Goal: Use online tool/utility

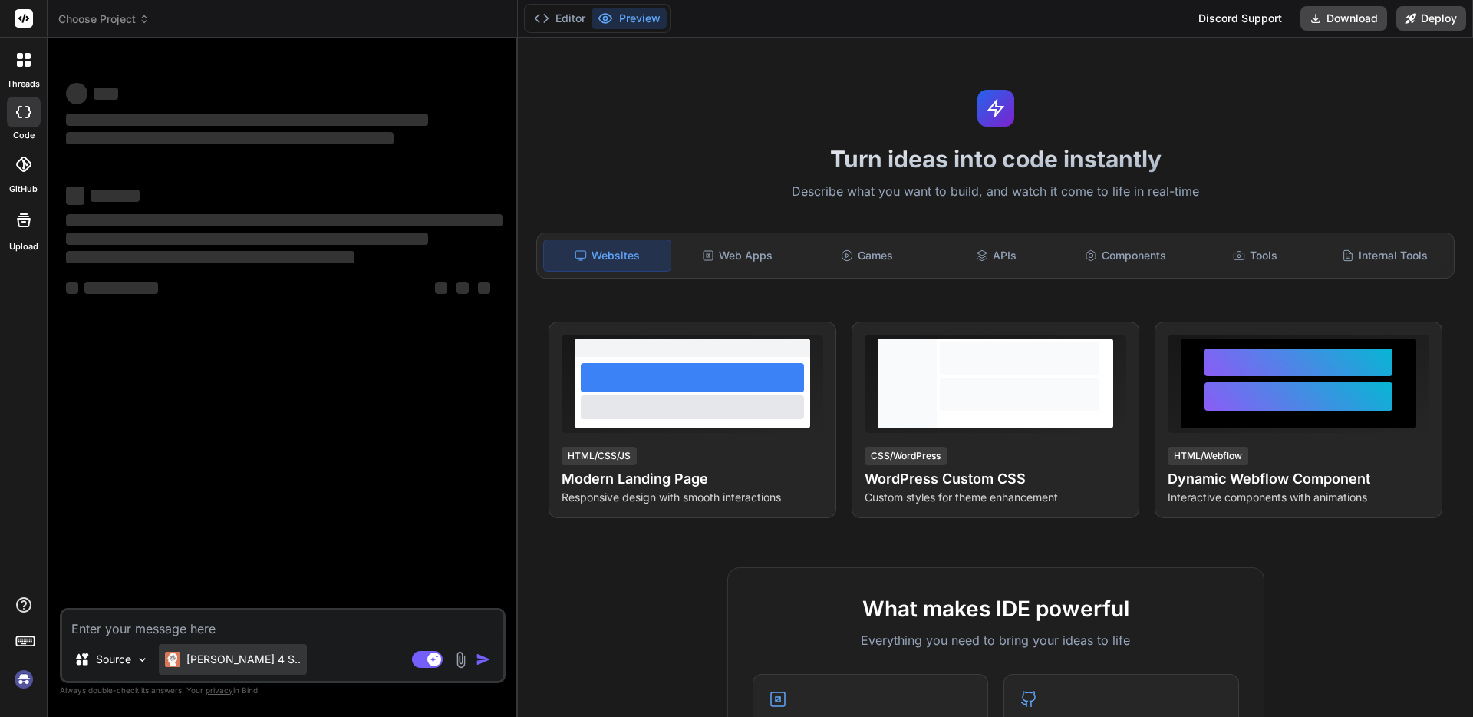
click at [211, 656] on p "[PERSON_NAME] 4 S.." at bounding box center [243, 658] width 114 height 15
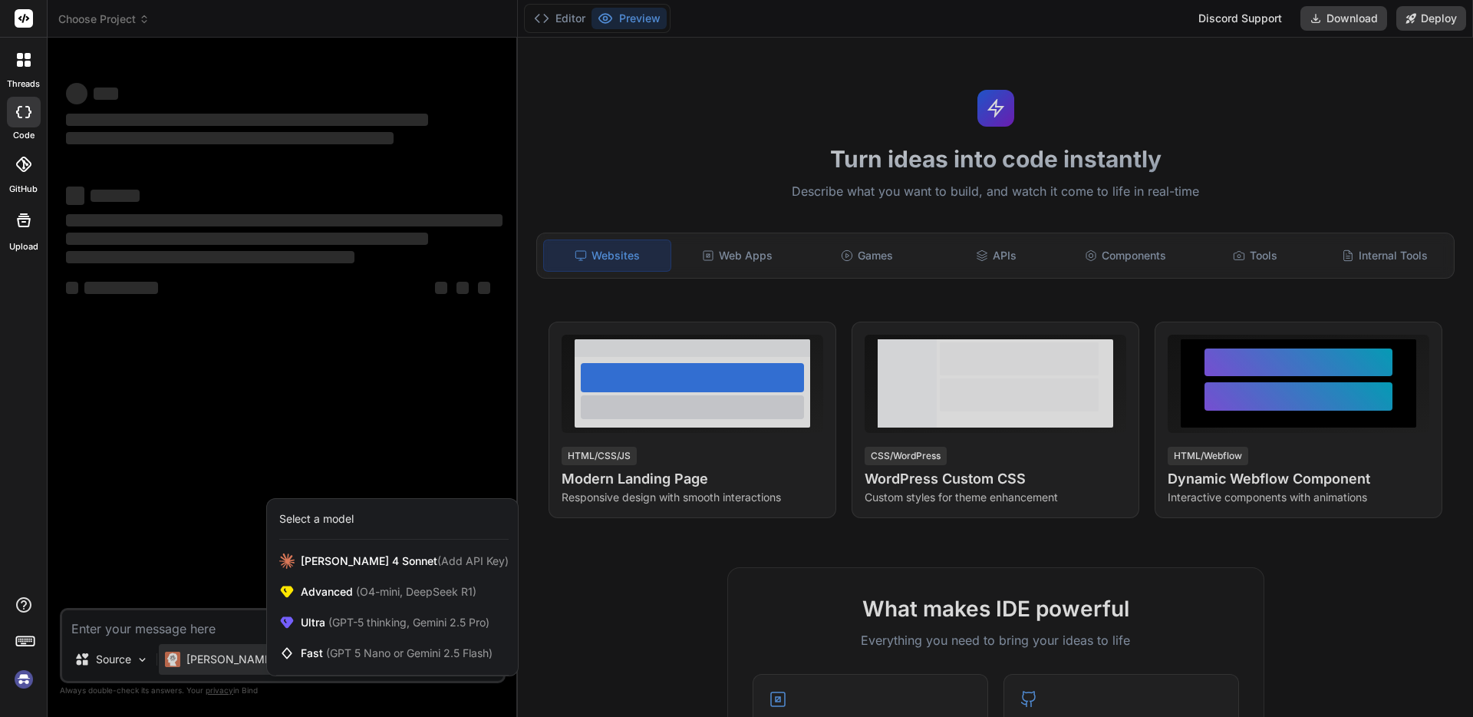
click at [211, 655] on div at bounding box center [736, 358] width 1473 height 717
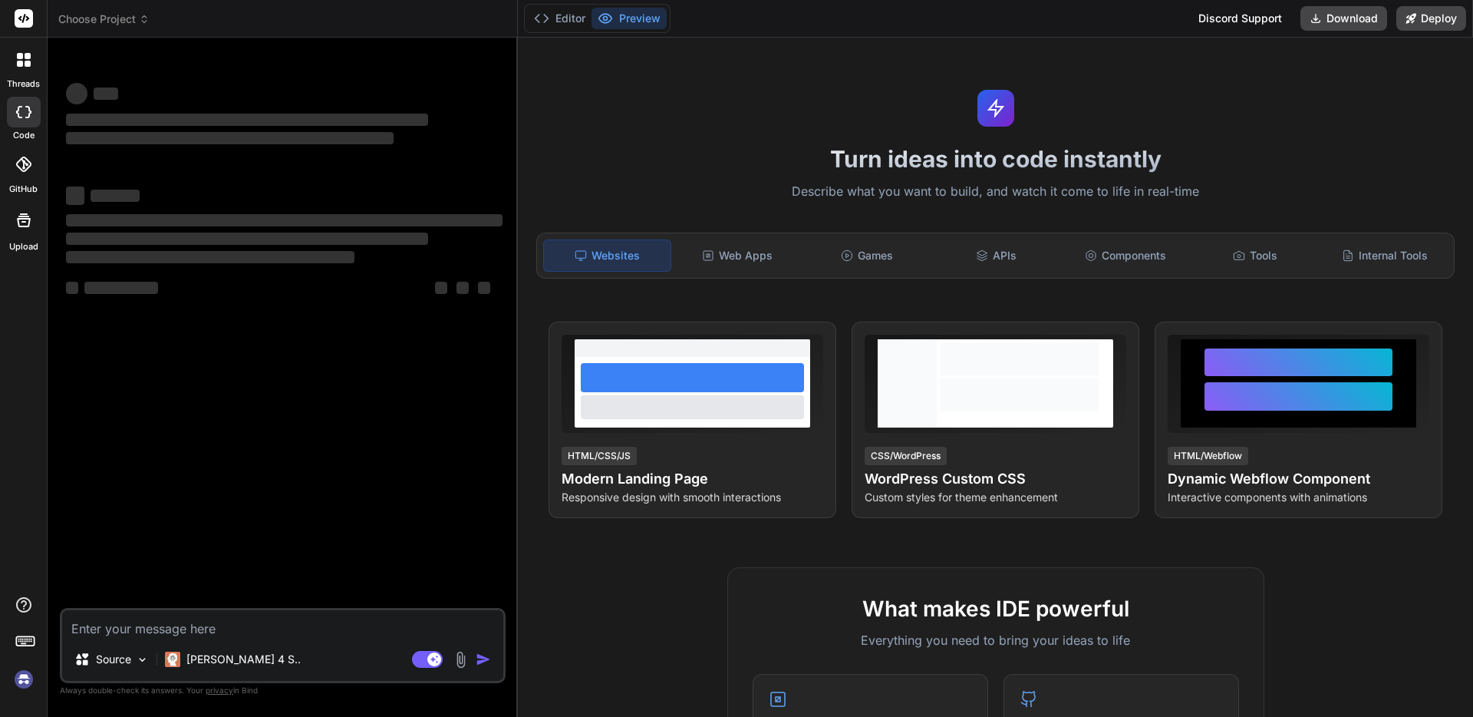
click at [211, 655] on p "[PERSON_NAME] 4 S.." at bounding box center [243, 658] width 114 height 15
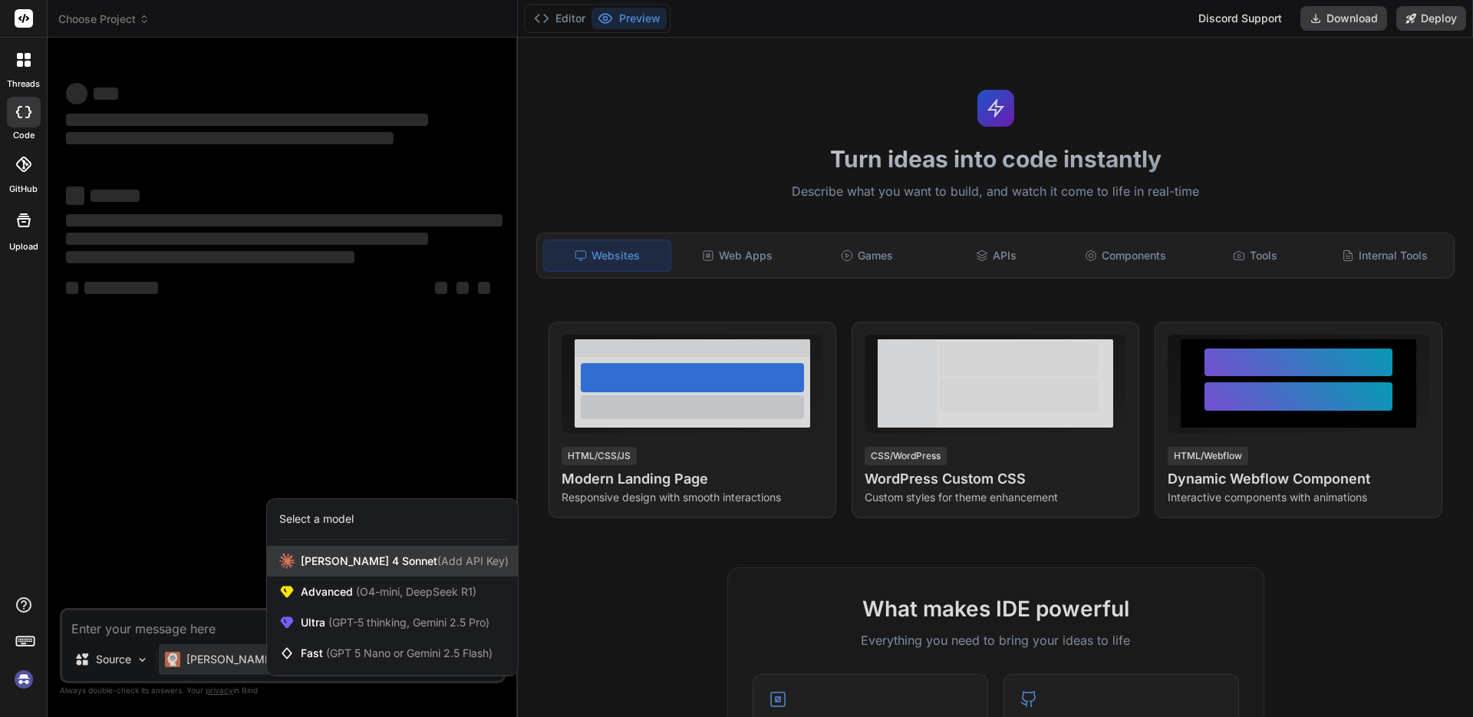
click at [297, 565] on div "[PERSON_NAME] 4 Sonnet (Add API Key)" at bounding box center [392, 561] width 251 height 31
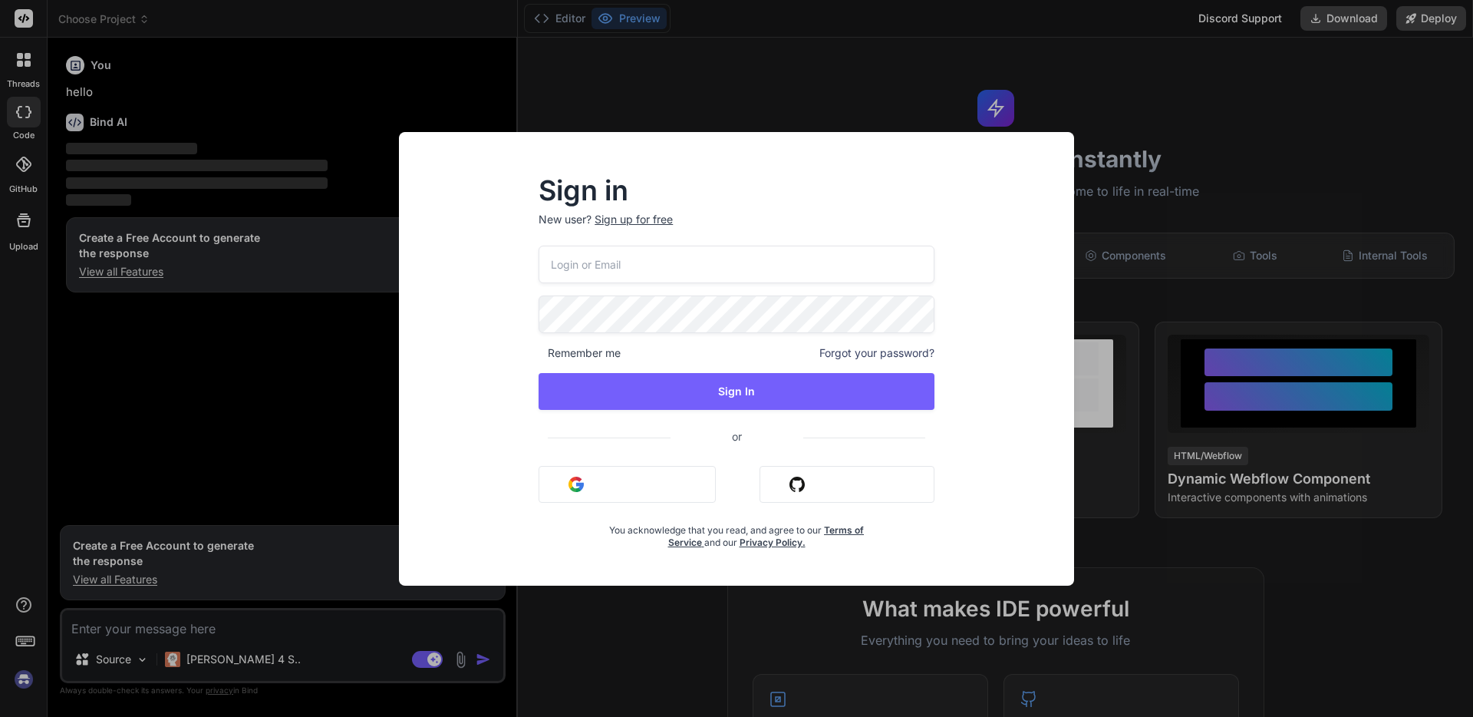
click at [262, 292] on div "Sign in New user? Sign up for free Remember me Forgot your password? Sign In or…" at bounding box center [736, 358] width 1473 height 717
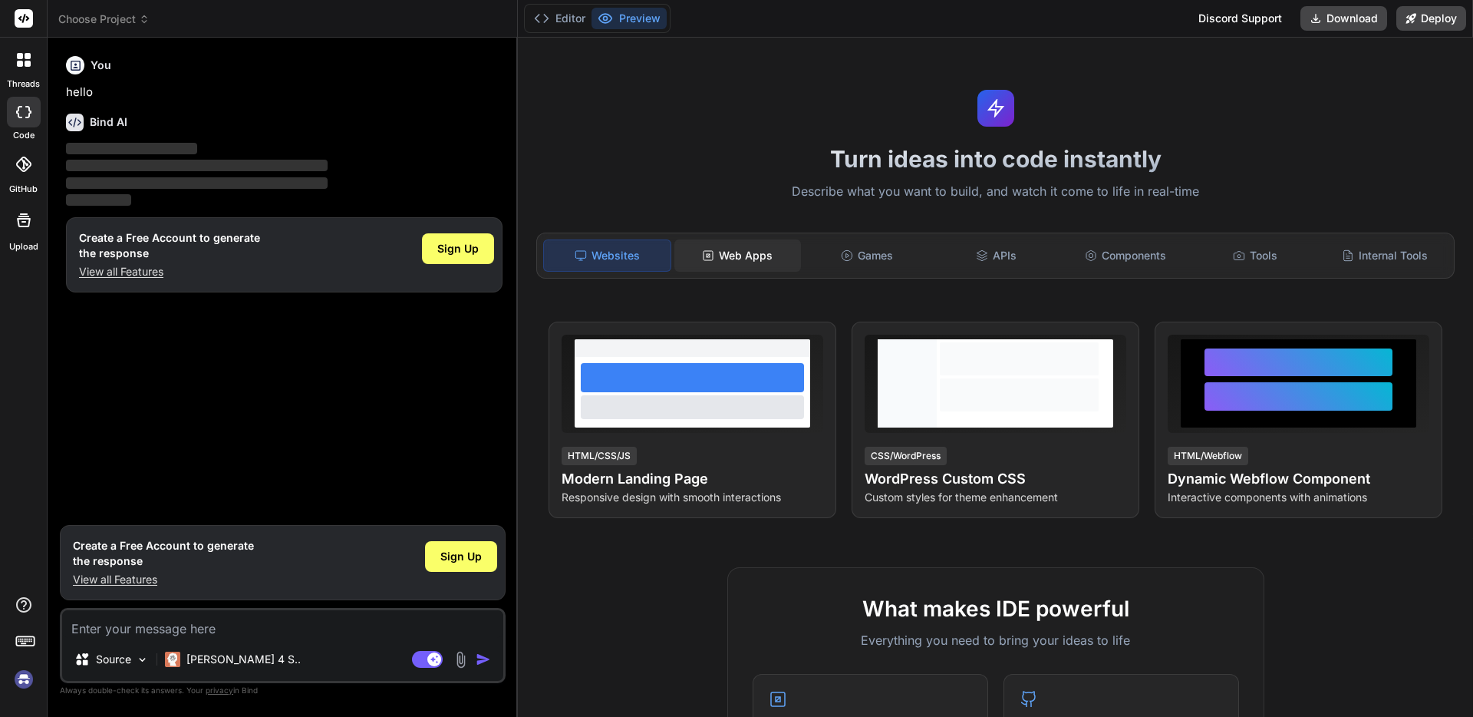
click at [760, 243] on div "Web Apps" at bounding box center [738, 255] width 127 height 32
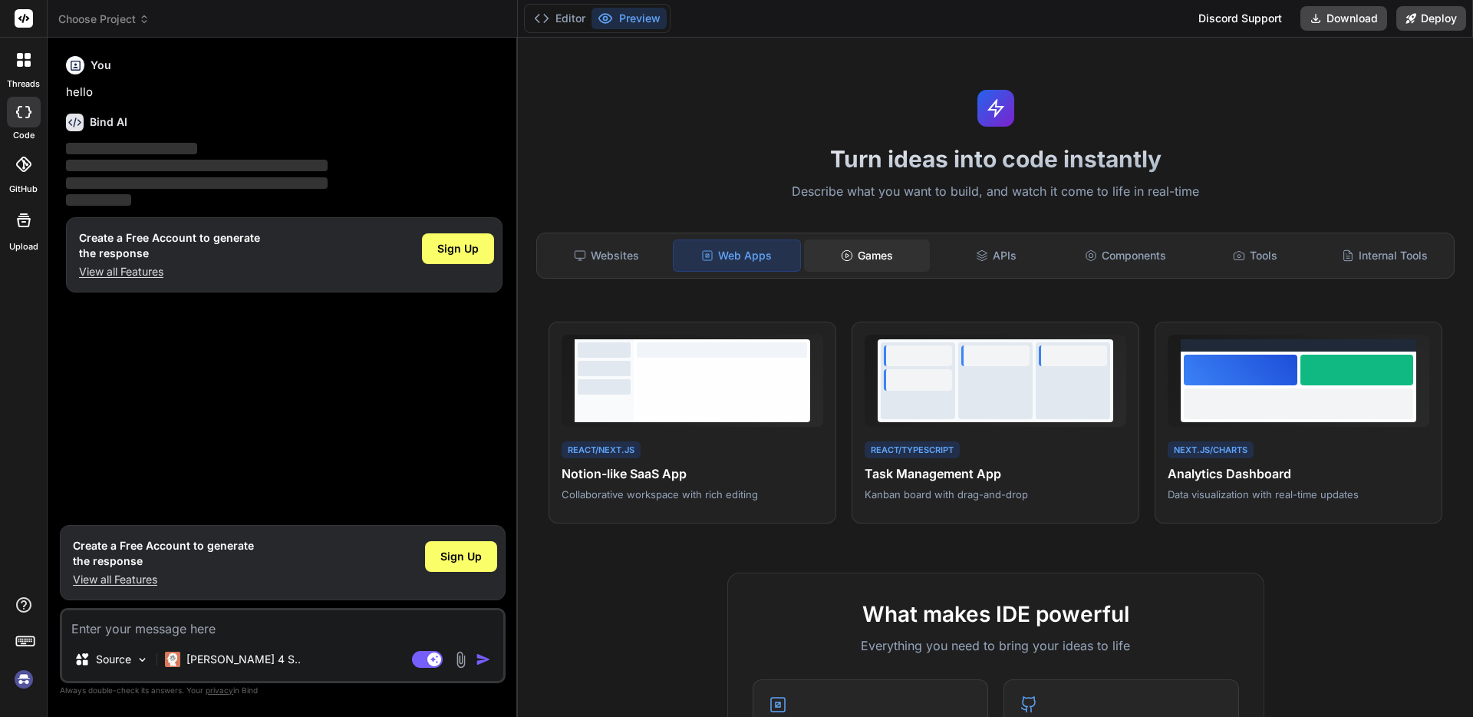
click at [875, 248] on div "Games" at bounding box center [867, 255] width 127 height 32
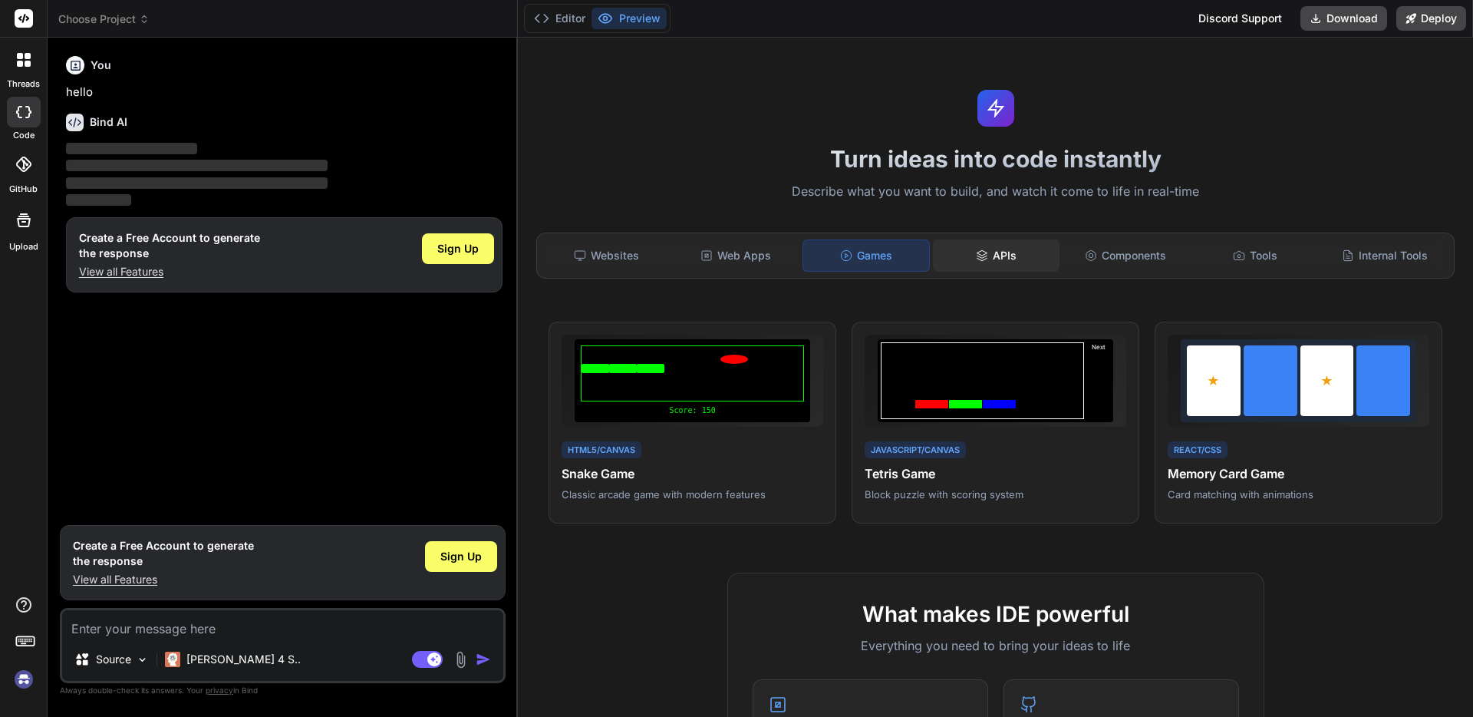
click at [976, 252] on icon at bounding box center [982, 255] width 12 height 12
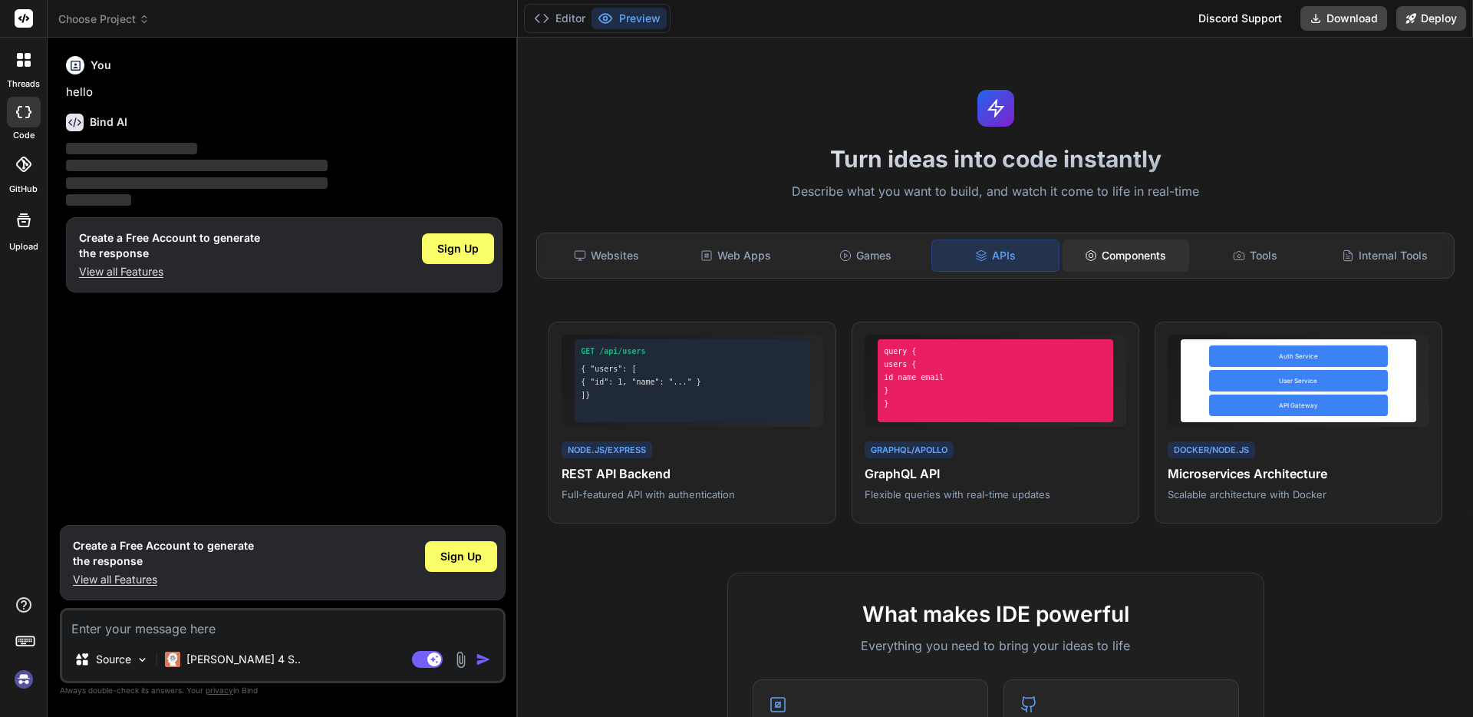
click at [1063, 251] on div "Components" at bounding box center [1126, 255] width 127 height 32
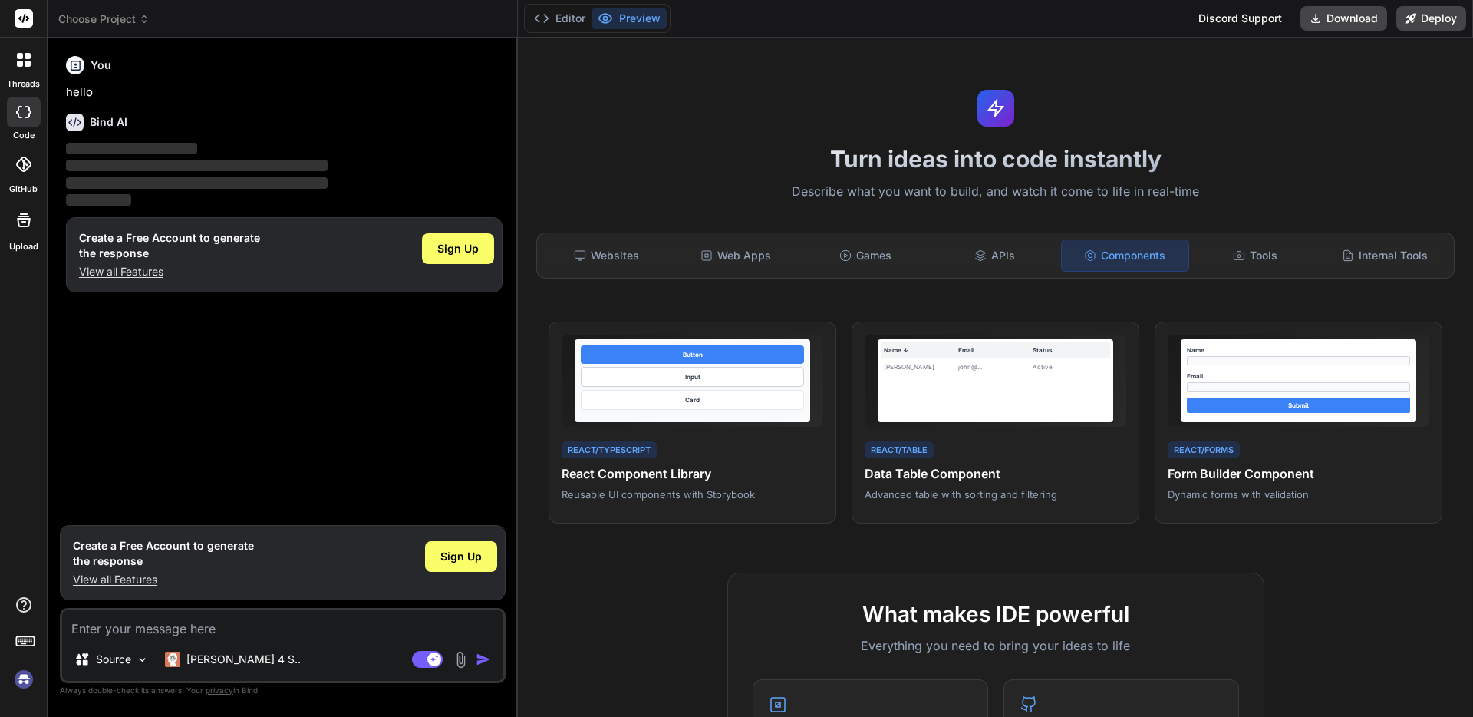
type textarea "x"
click at [13, 55] on div at bounding box center [24, 60] width 32 height 32
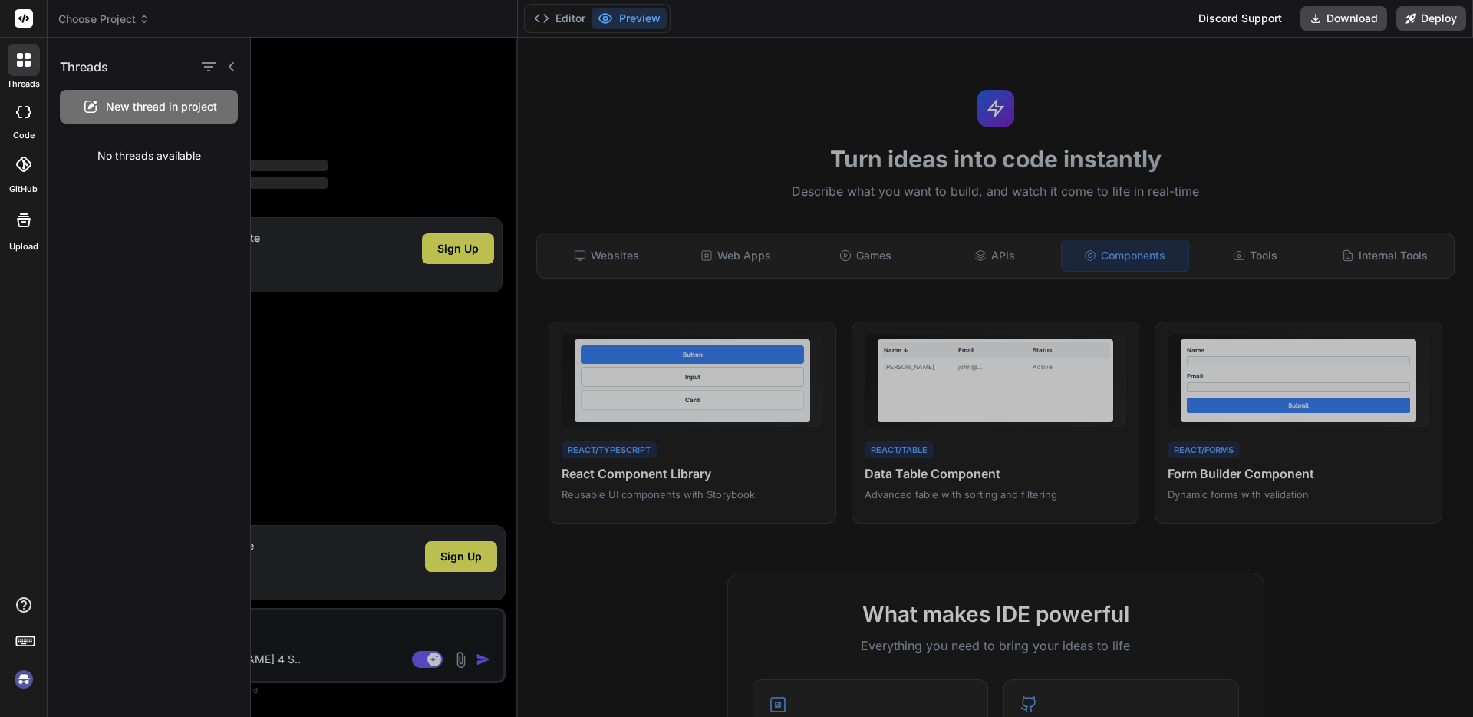
click at [13, 55] on div at bounding box center [24, 60] width 32 height 32
click at [18, 20] on rect at bounding box center [24, 18] width 18 height 18
